Goal: Task Accomplishment & Management: Manage account settings

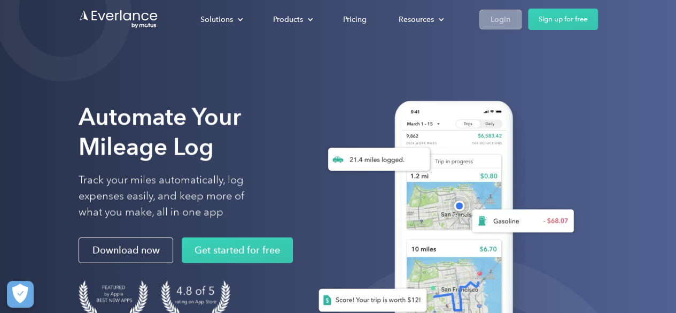
click at [500, 25] on div "Login" at bounding box center [501, 19] width 20 height 13
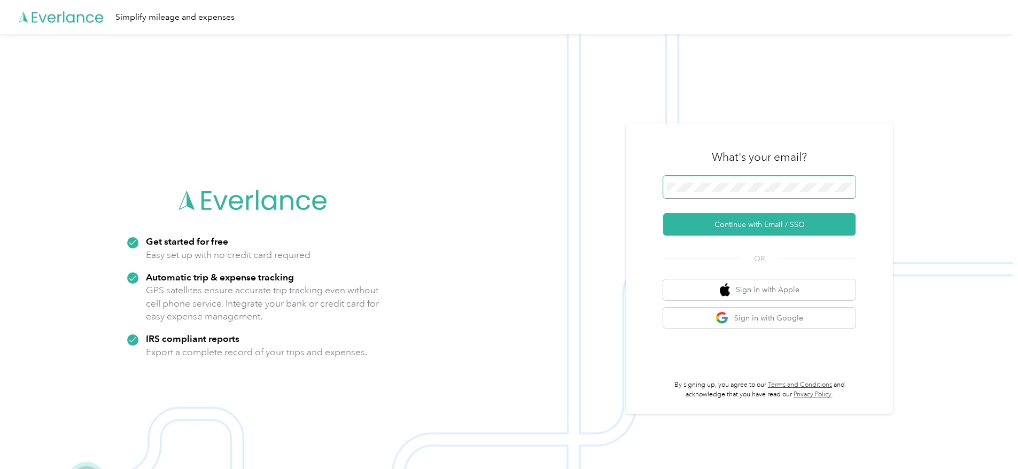
click at [764, 198] on span at bounding box center [759, 187] width 192 height 22
click at [802, 223] on button "Continue with Email / SSO" at bounding box center [759, 224] width 192 height 22
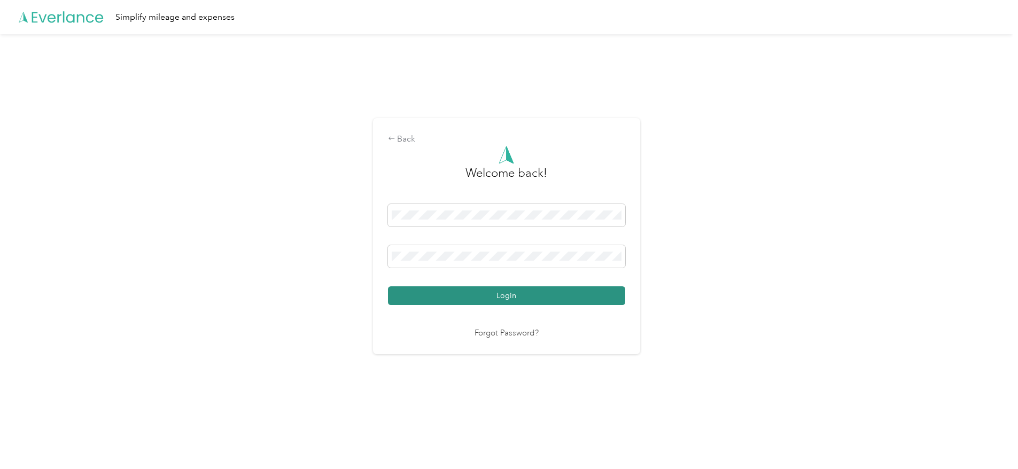
click at [625, 293] on button "Login" at bounding box center [506, 296] width 237 height 19
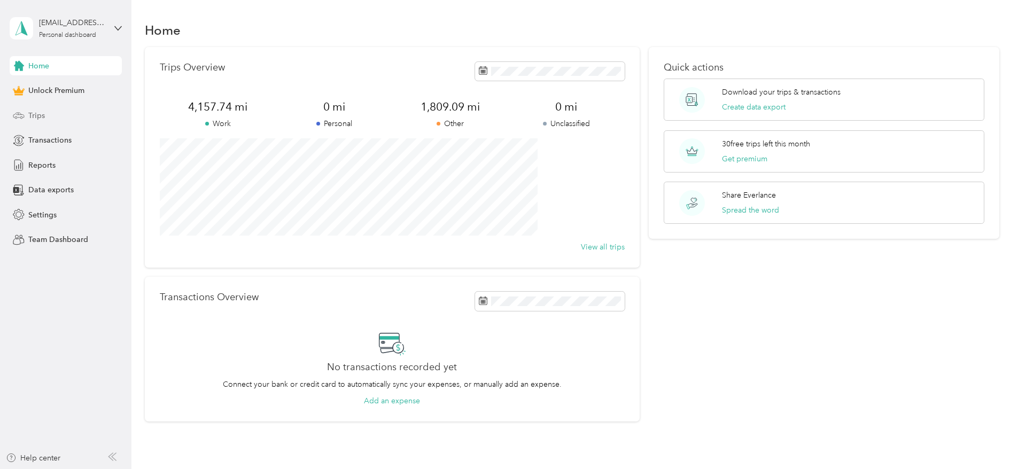
click at [51, 111] on div "Trips" at bounding box center [66, 115] width 112 height 19
